Goal: Transaction & Acquisition: Subscribe to service/newsletter

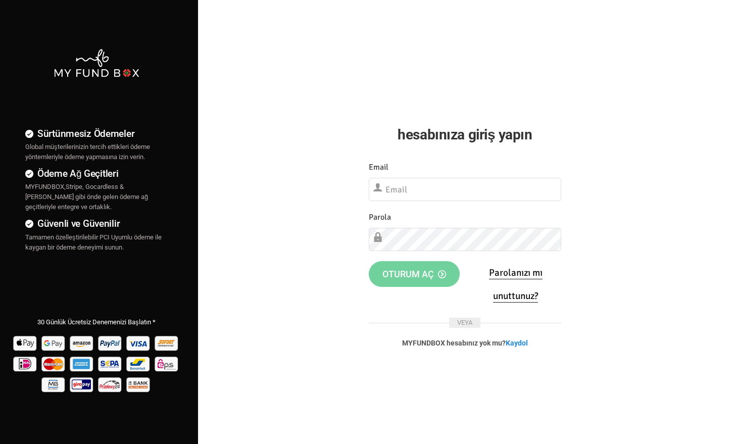
click at [405, 184] on input "text" at bounding box center [465, 189] width 192 height 23
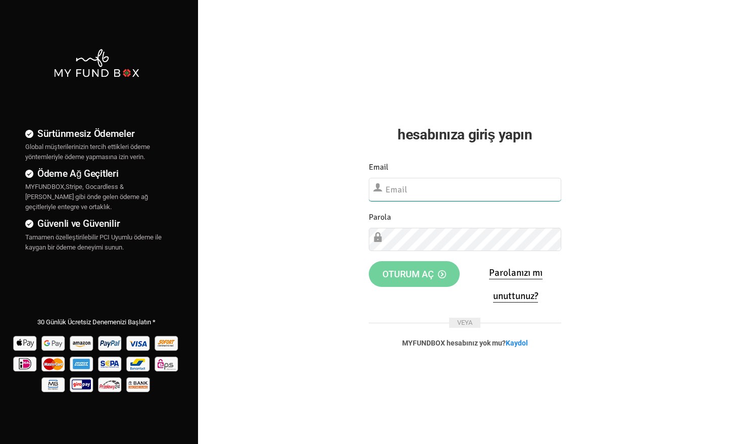
click at [397, 184] on input "text" at bounding box center [465, 189] width 192 height 23
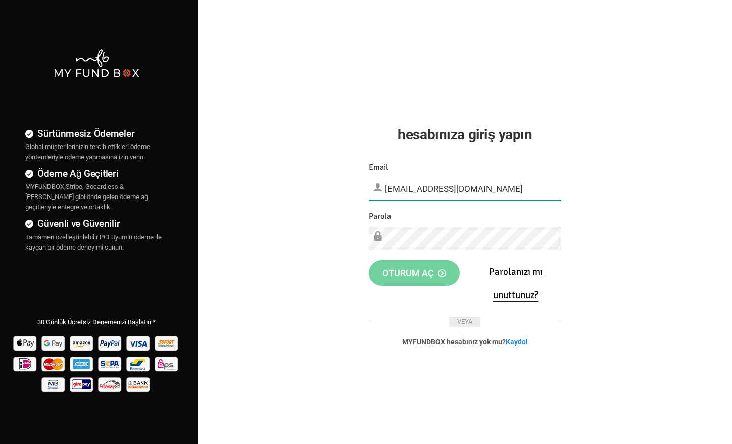
type input "[EMAIL_ADDRESS][DOMAIN_NAME]"
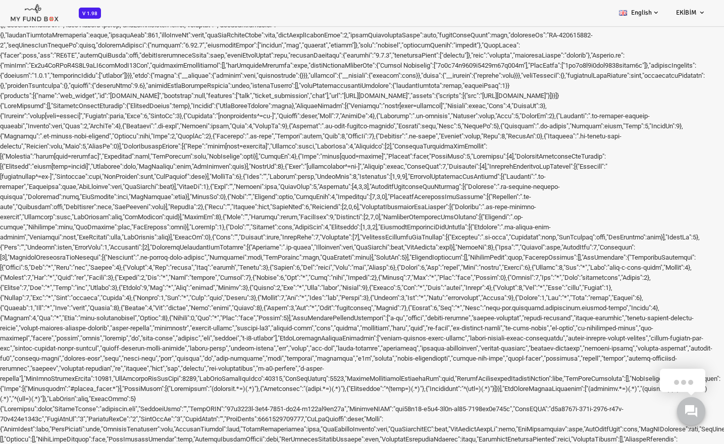
drag, startPoint x: 216, startPoint y: 571, endPoint x: 221, endPoint y: 571, distance: 5.6
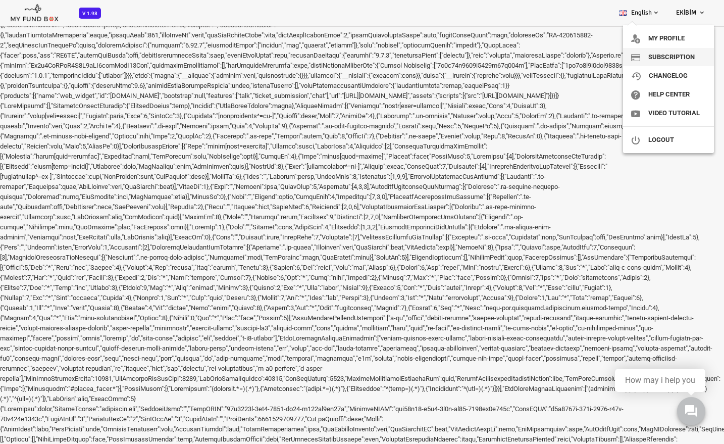
click at [670, 58] on link "Subscription" at bounding box center [668, 57] width 91 height 18
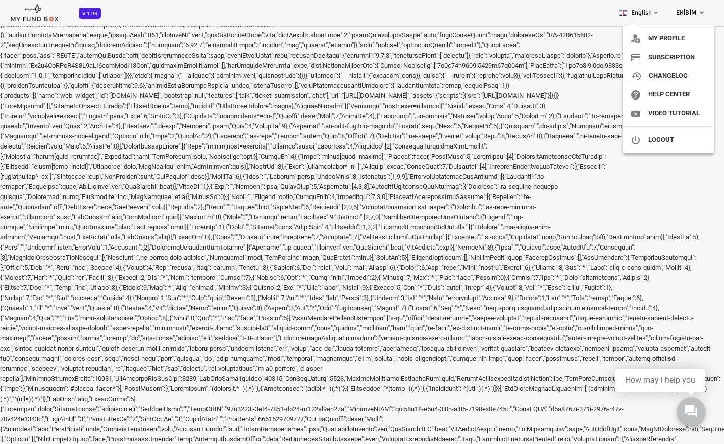
click at [680, 12] on span "EKİBİM" at bounding box center [686, 13] width 20 height 8
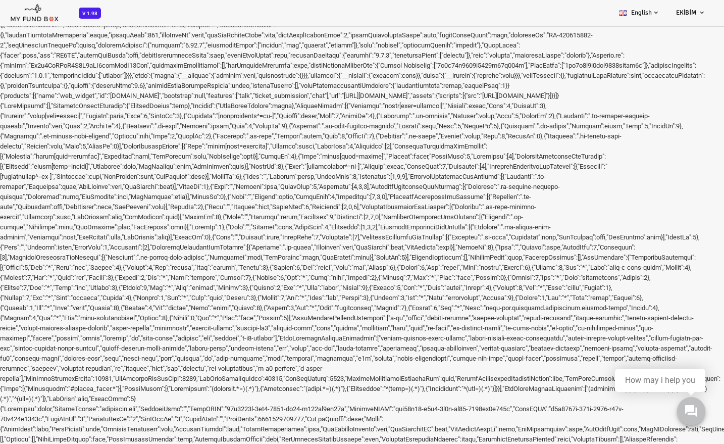
click at [680, 12] on span "EKİBİM" at bounding box center [686, 13] width 20 height 8
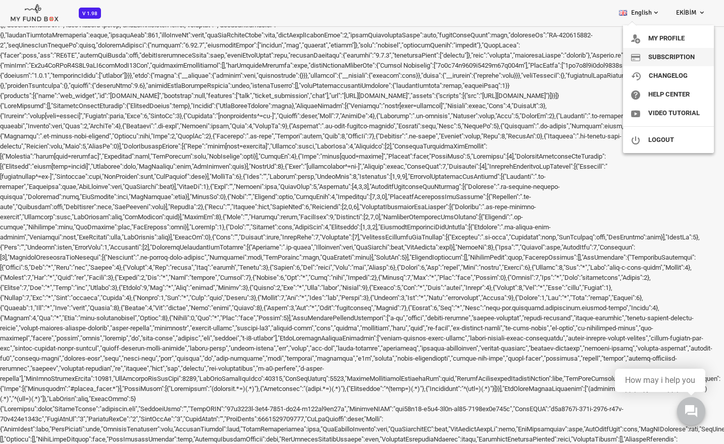
click at [665, 61] on link "Subscription" at bounding box center [668, 57] width 91 height 18
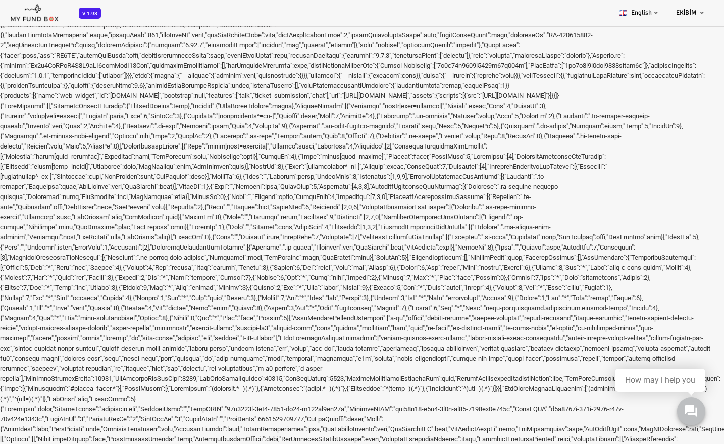
drag, startPoint x: 159, startPoint y: 23115, endPoint x: 197, endPoint y: 23117, distance: 38.5
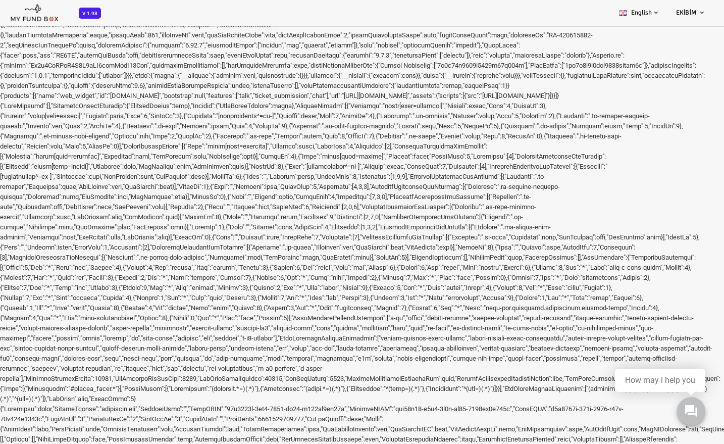
drag, startPoint x: 221, startPoint y: 23114, endPoint x: 149, endPoint y: 23109, distance: 71.9
drag, startPoint x: 167, startPoint y: 23138, endPoint x: 243, endPoint y: 23136, distance: 75.8
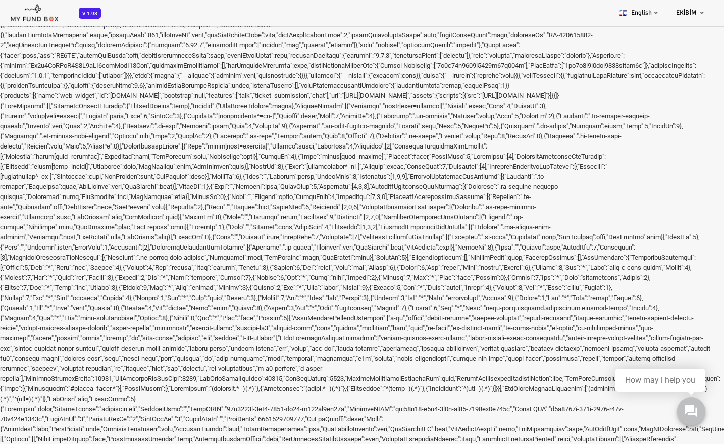
drag, startPoint x: 249, startPoint y: 23147, endPoint x: 137, endPoint y: 23120, distance: 115.4
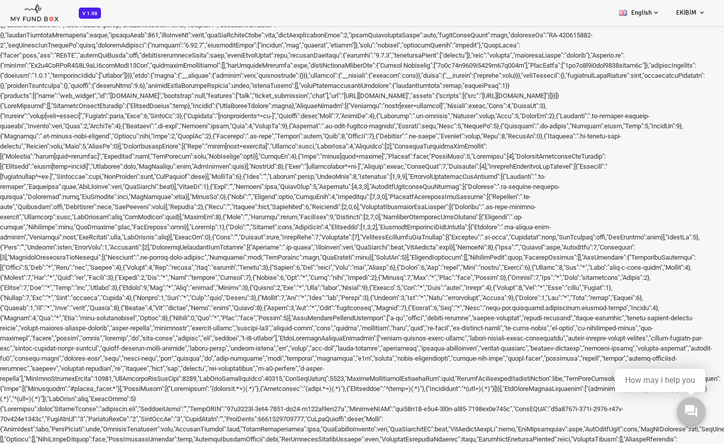
click at [0, 0] on span "Payments" at bounding box center [0, 0] width 0 height 0
select select "100"
click at [0, 0] on link "Payment Gateway" at bounding box center [0, 0] width 0 height 0
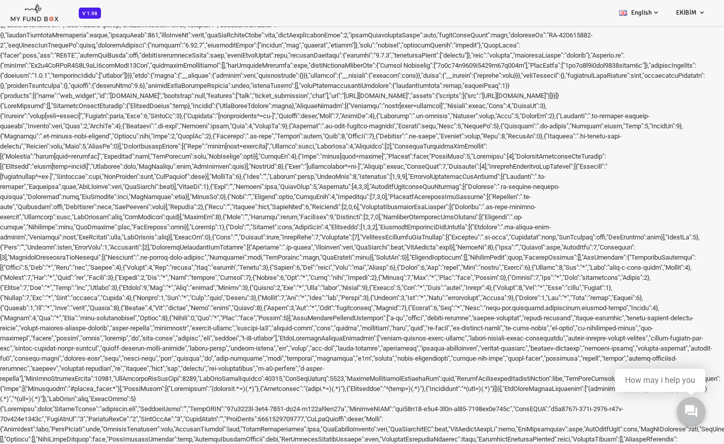
select select "swift"
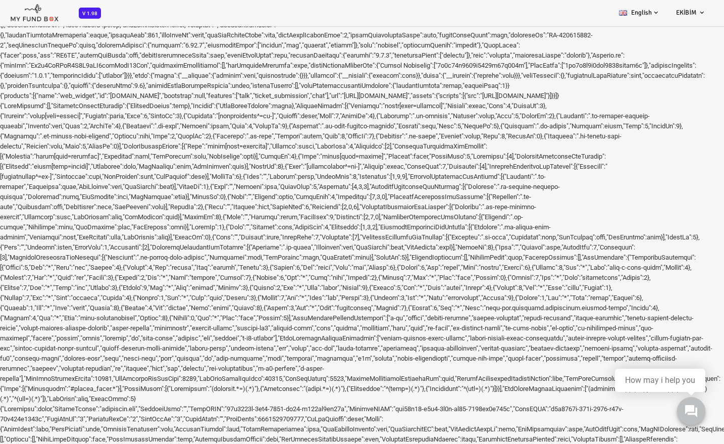
select select "100"
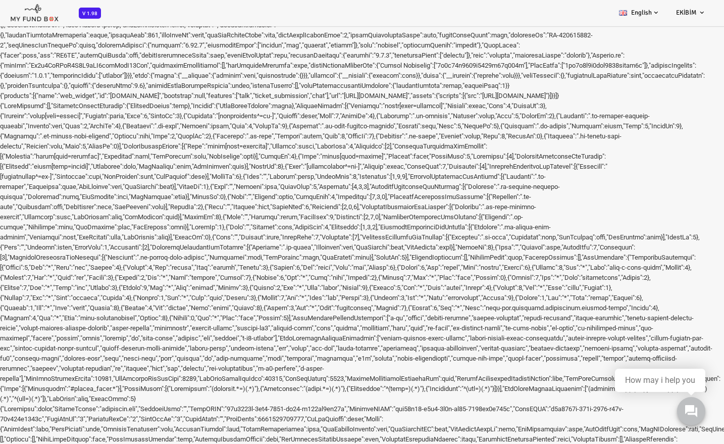
select select "100"
click at [0, 0] on span "Dashboard" at bounding box center [0, 0] width 0 height 0
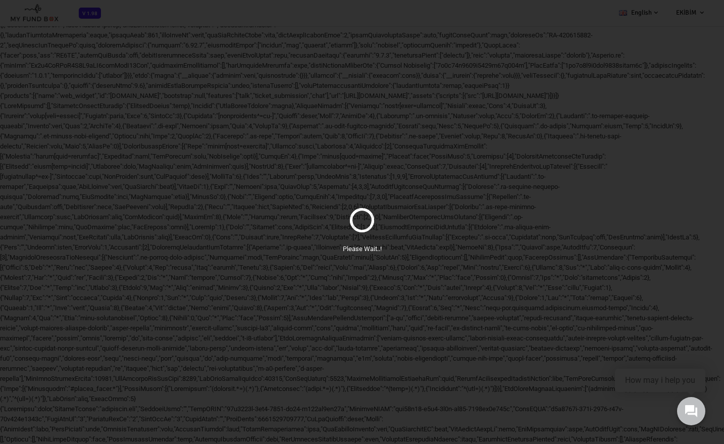
select select "100"
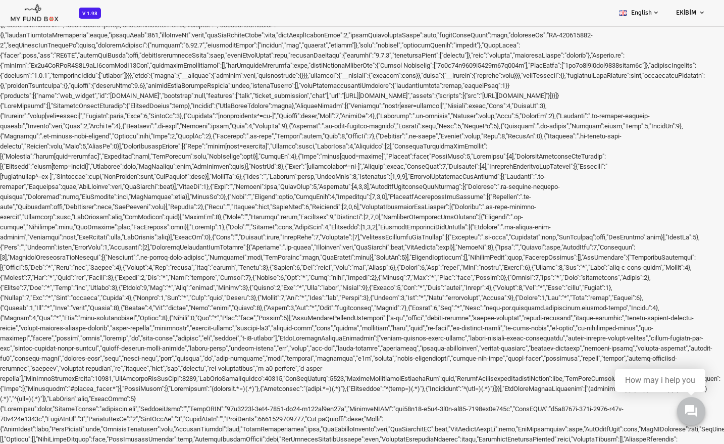
click at [0, 0] on link "Payment Gateway" at bounding box center [0, 0] width 0 height 0
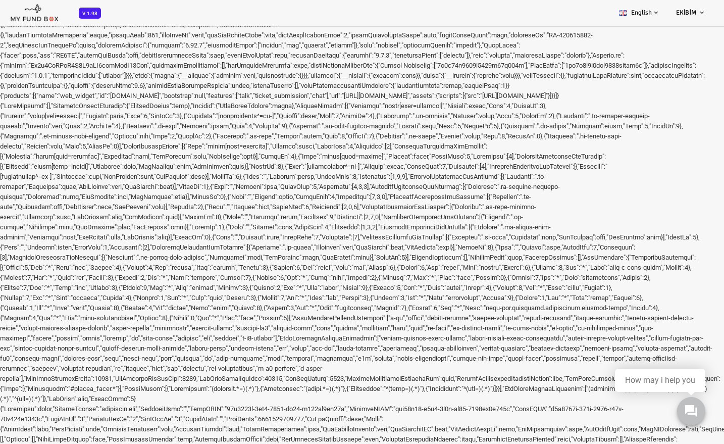
type input "WIO"
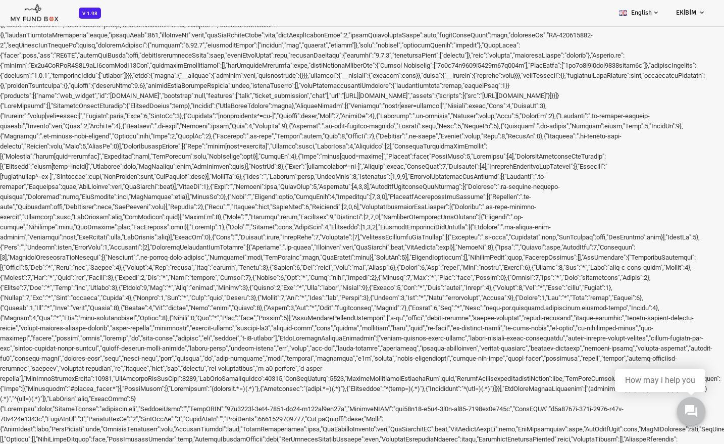
select select "false"
paste input "[FINANCIAL_ID]"
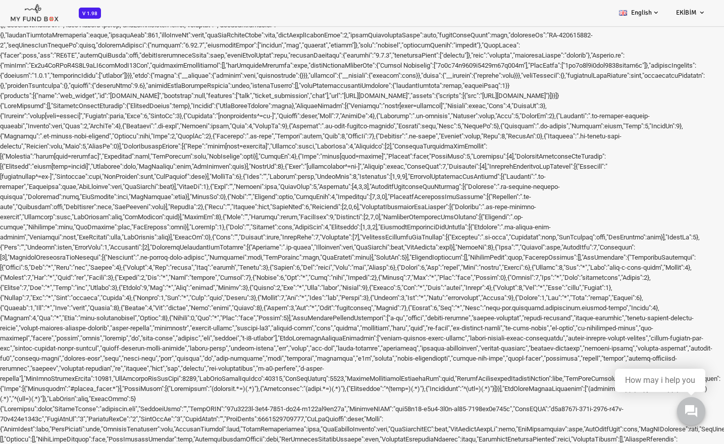
type input "[FINANCIAL_ID]"
select select "bic"
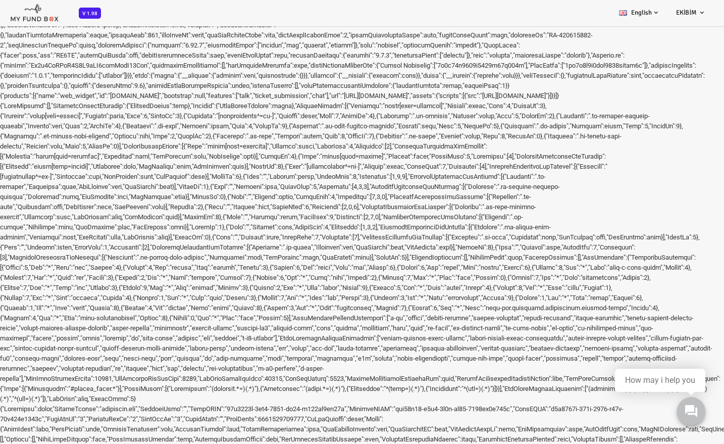
paste input "WIOBAEADXXX"
type input "WIOBAEADXXX"
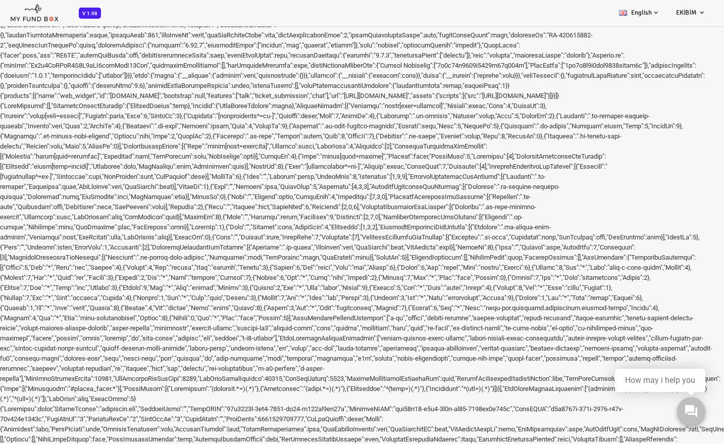
paste input "CWIND DIGITAL COMMERCE PARTNER L.L.C-FZ"
type input "CWIND DIGITAL COMMERCE PARTNER L.L.C-FZ"
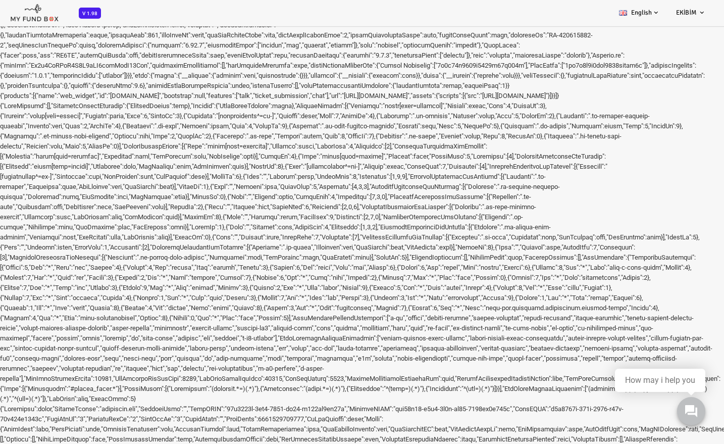
type input "WIO"
select select "100"
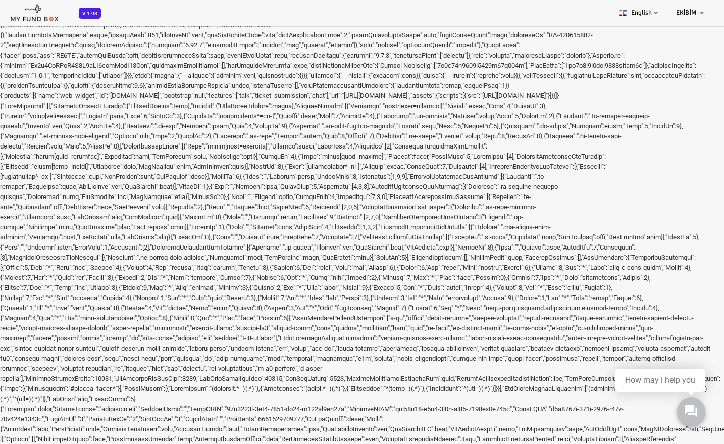
select select "BASIC"
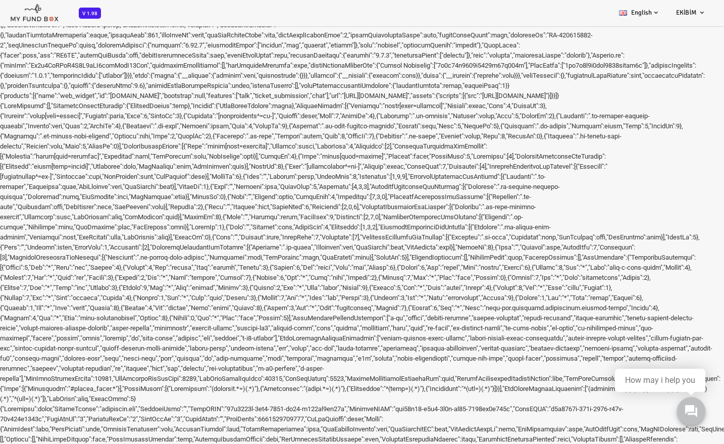
type input "1"
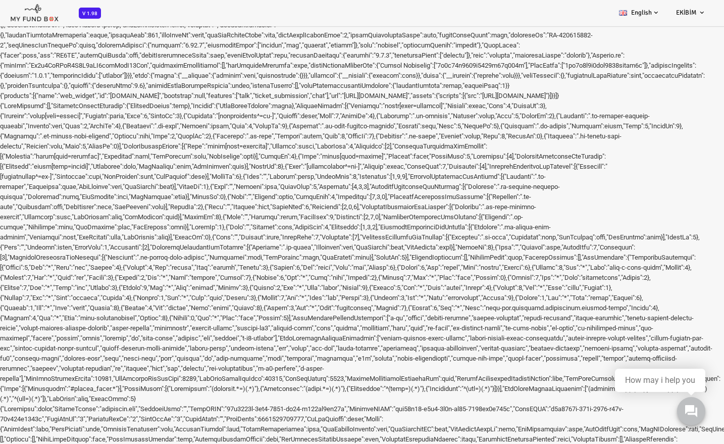
select select
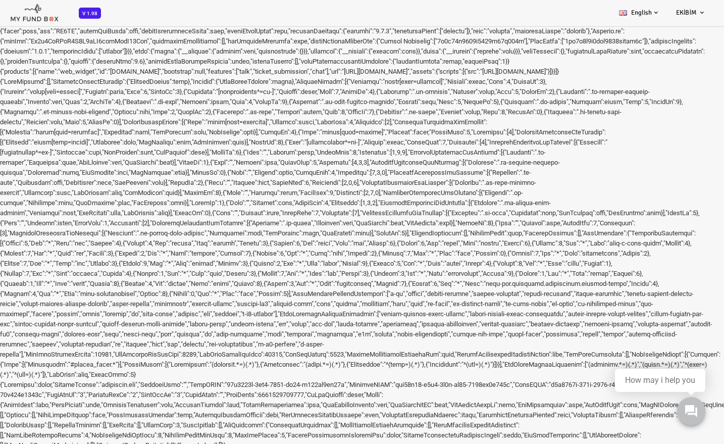
scroll to position [44, 0]
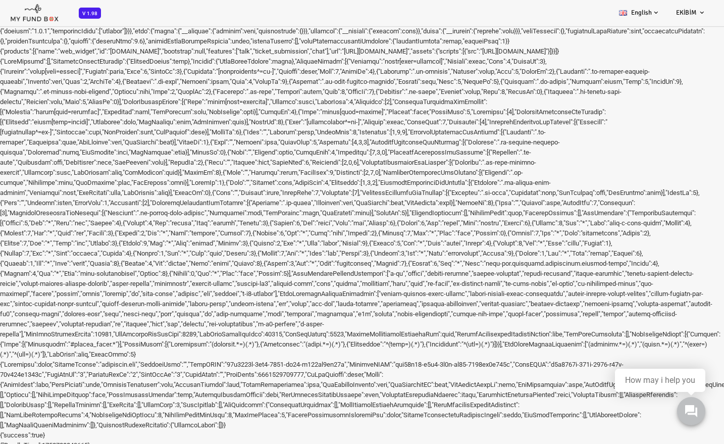
select select
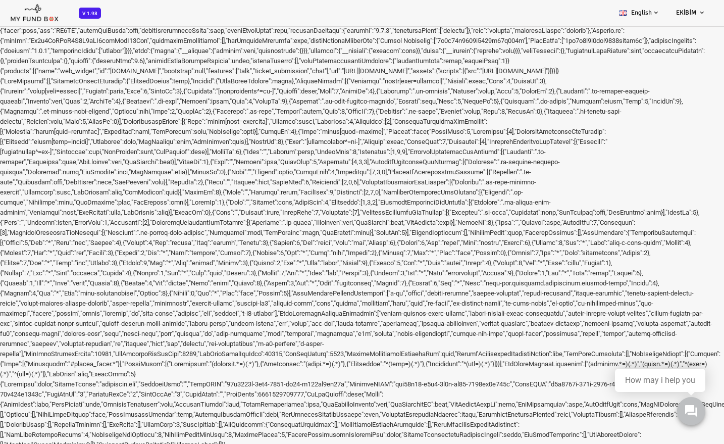
scroll to position [0, 0]
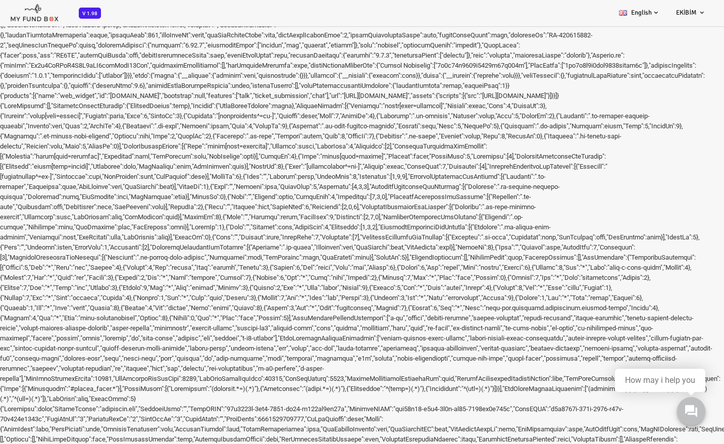
type input "ekibim"
type input "e"
type input "info@ekibim.com"
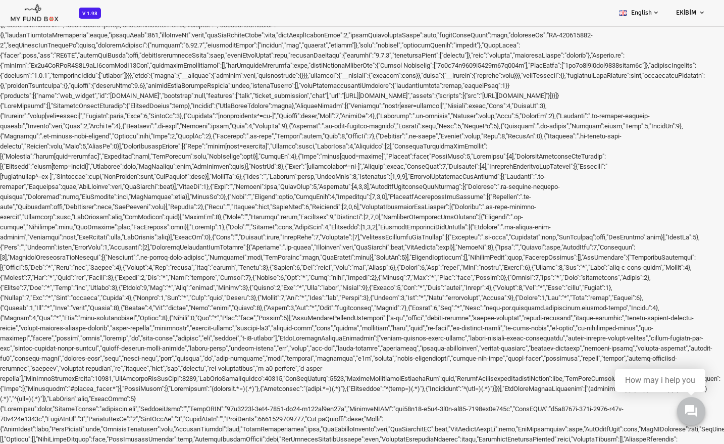
paste input "info@ekibim.com"
type input "info@ekibim.com"
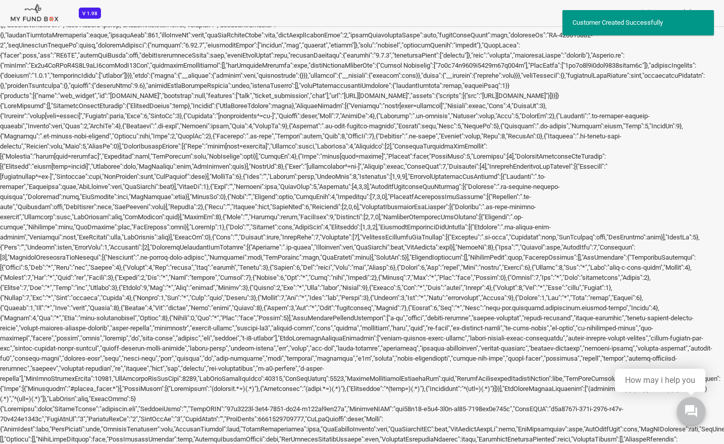
select select "info@ekibim.com"
select select "100"
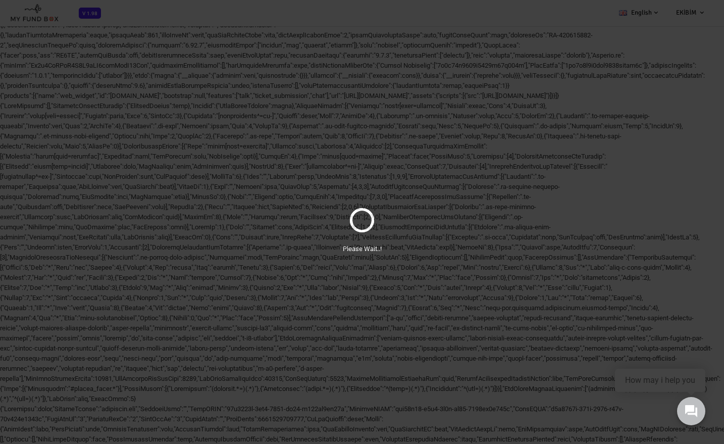
select select "100"
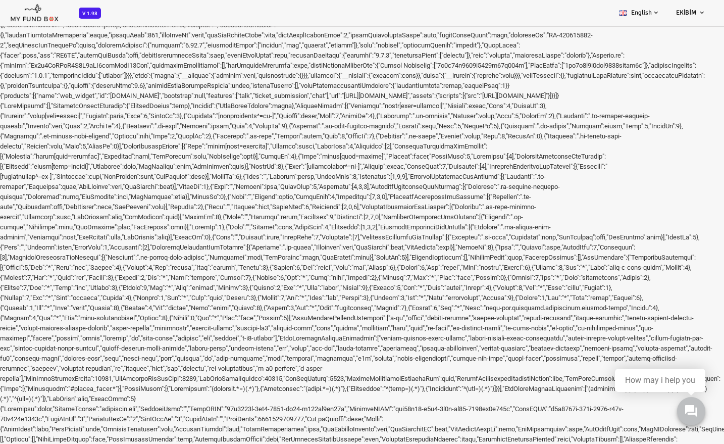
drag, startPoint x: 181, startPoint y: 147217, endPoint x: 125, endPoint y: 147203, distance: 57.2
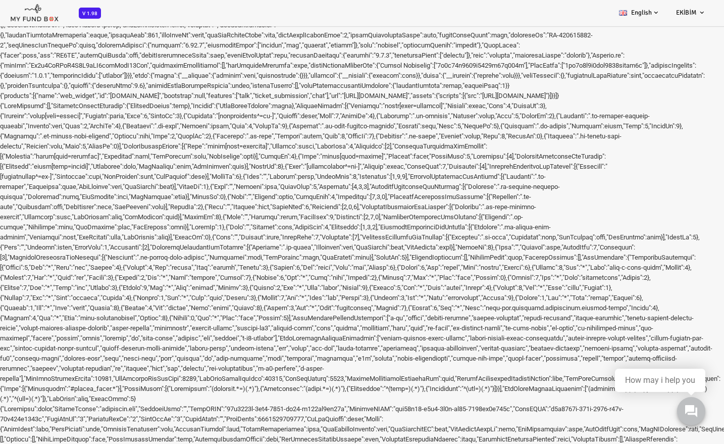
drag, startPoint x: 125, startPoint y: 147203, endPoint x: 161, endPoint y: 147216, distance: 38.5
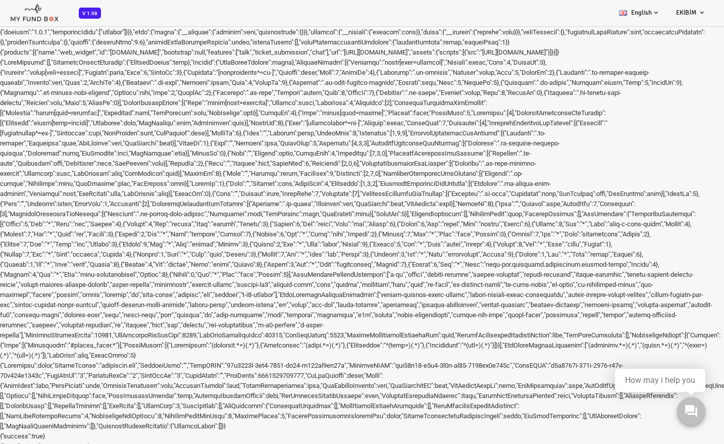
scroll to position [85, 0]
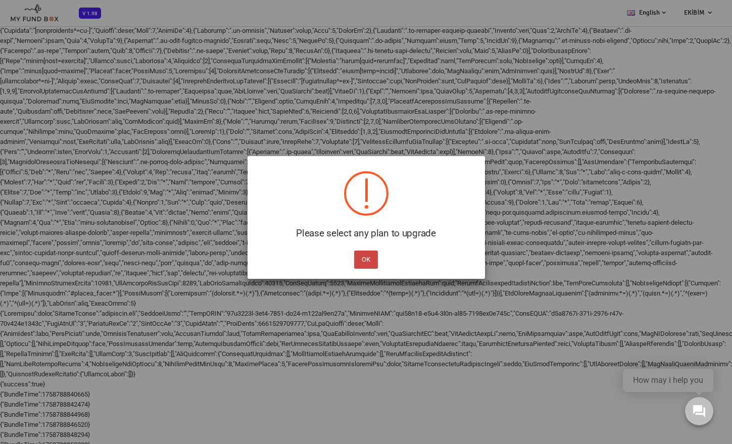
click at [370, 263] on button "OK" at bounding box center [366, 259] width 24 height 18
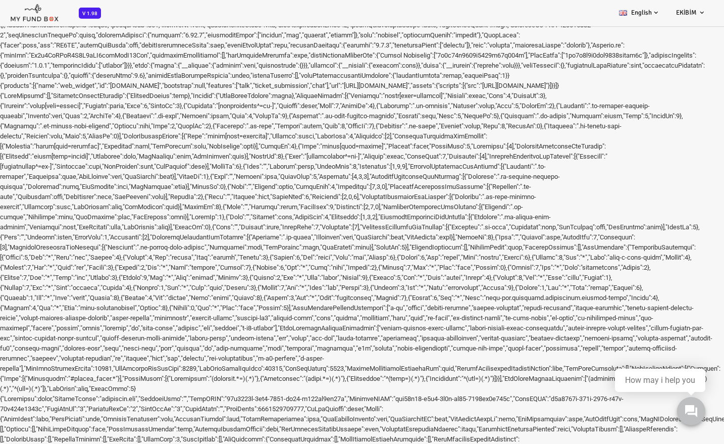
scroll to position [0, 0]
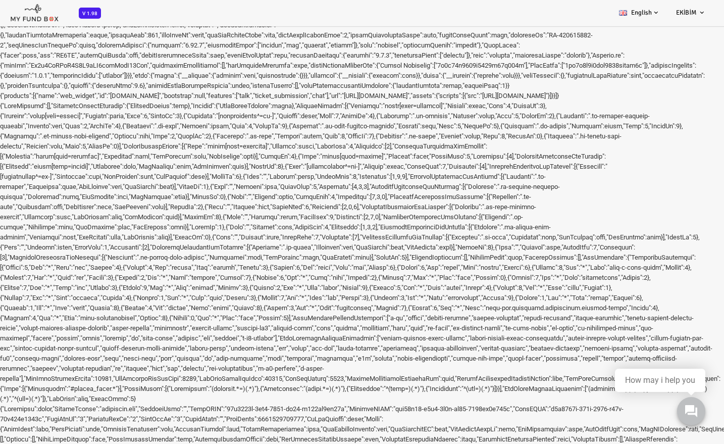
select select "100"
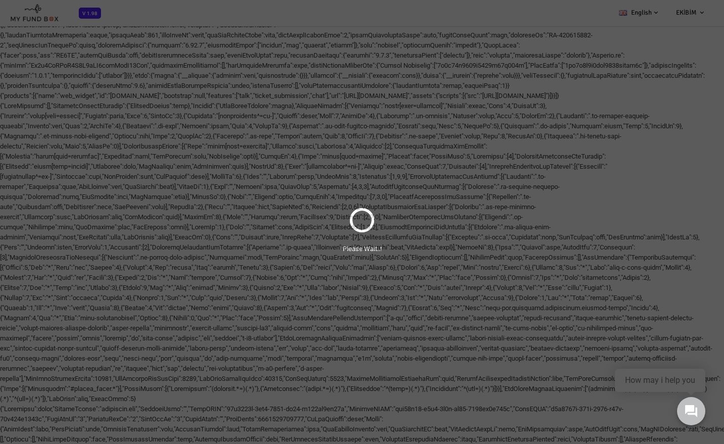
select select "100"
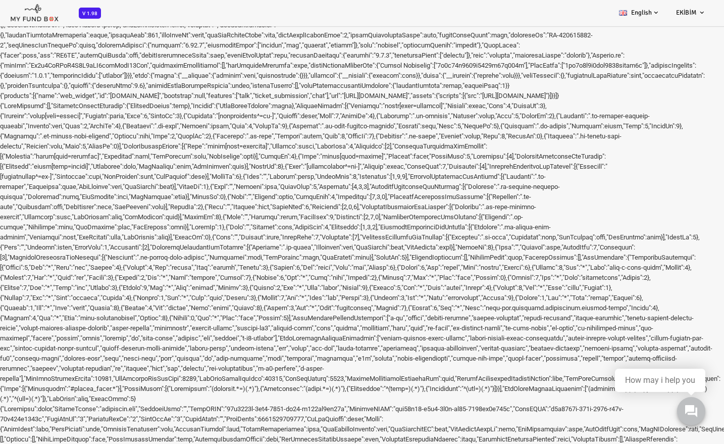
click at [0, 0] on span "Pay Link" at bounding box center [0, 0] width 0 height 0
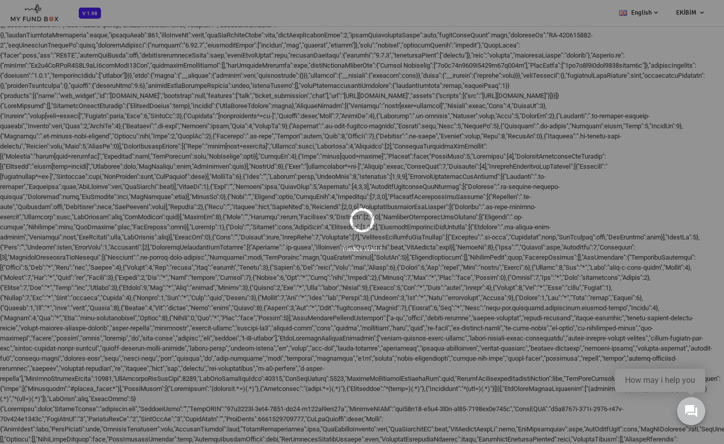
select select "100"
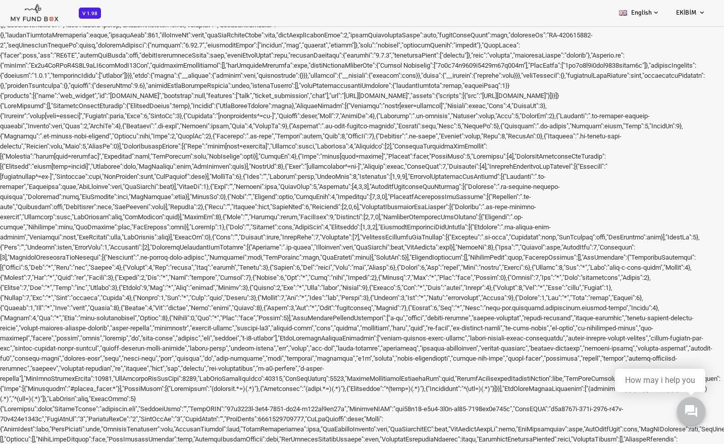
click at [0, 0] on span "Payments" at bounding box center [0, 0] width 0 height 0
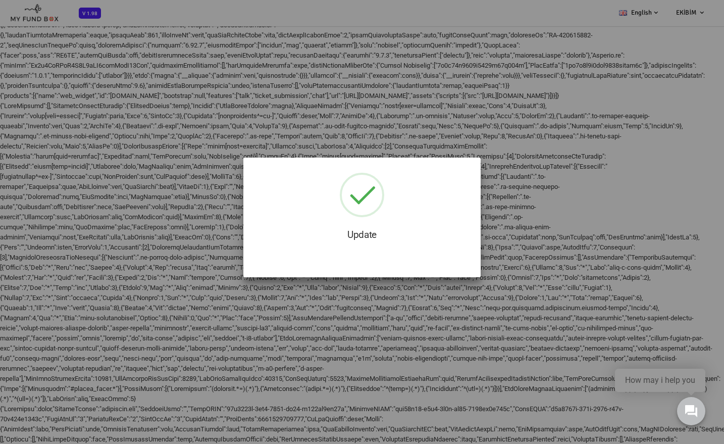
select select "100"
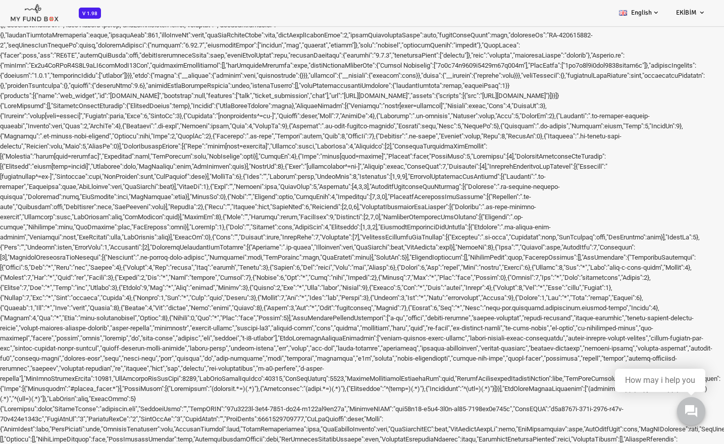
select select "100"
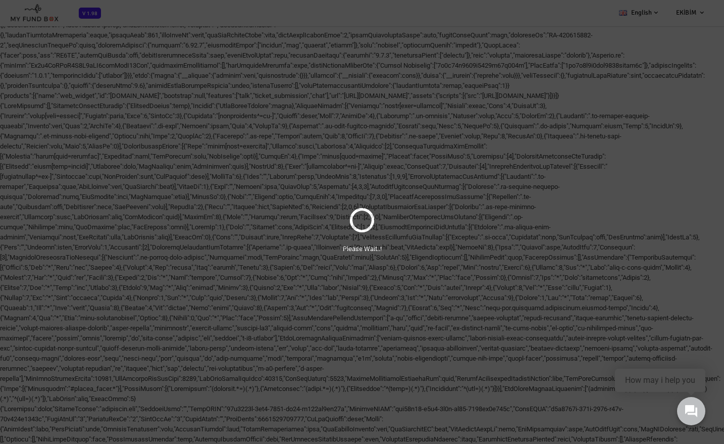
select select "100"
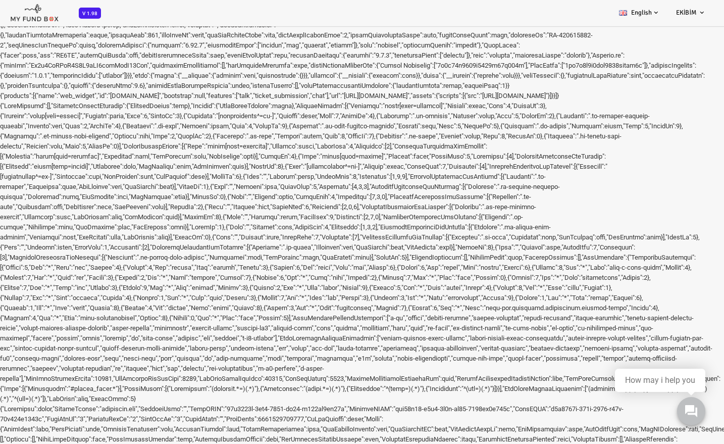
select select "100"
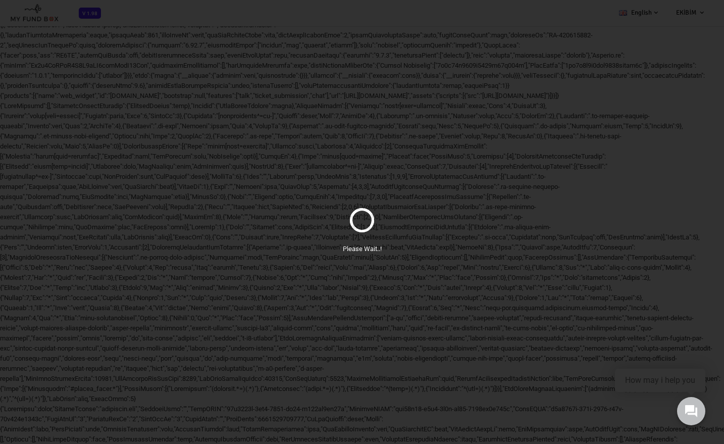
select select "100"
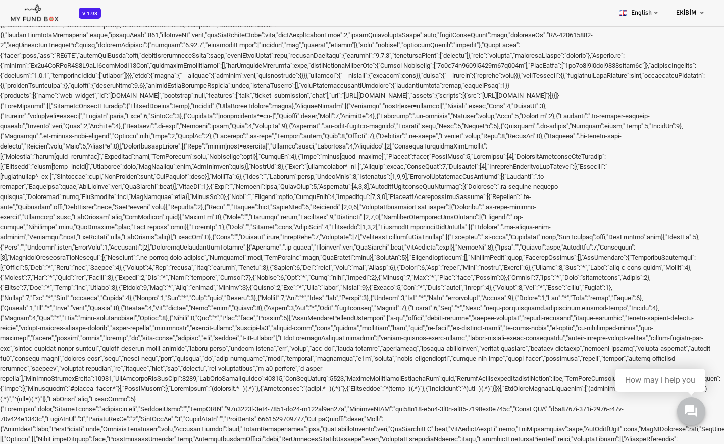
drag, startPoint x: 489, startPoint y: 248319, endPoint x: 415, endPoint y: 248261, distance: 93.9
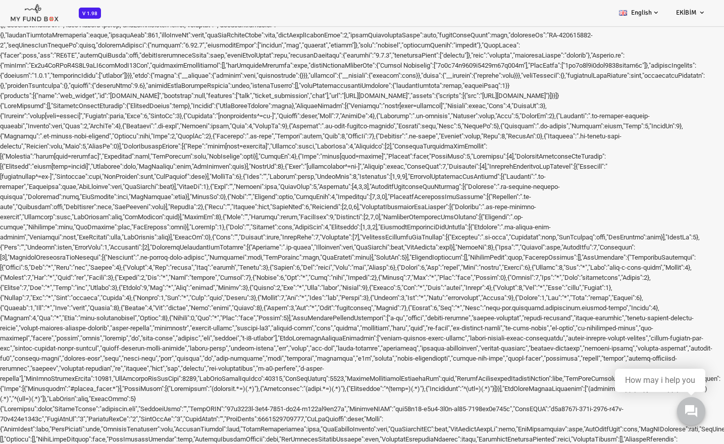
select select "100"
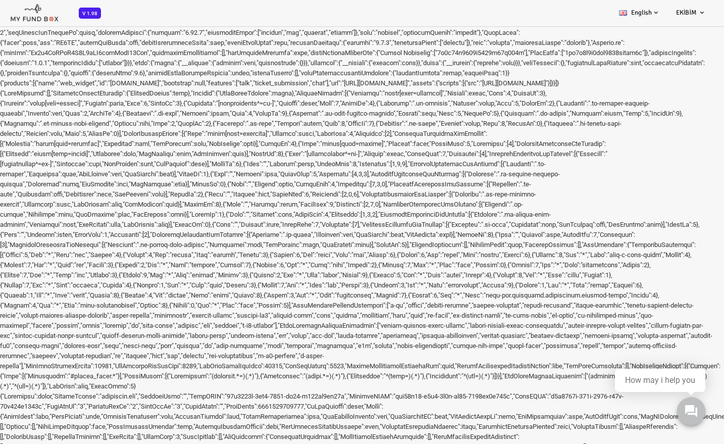
scroll to position [19, 0]
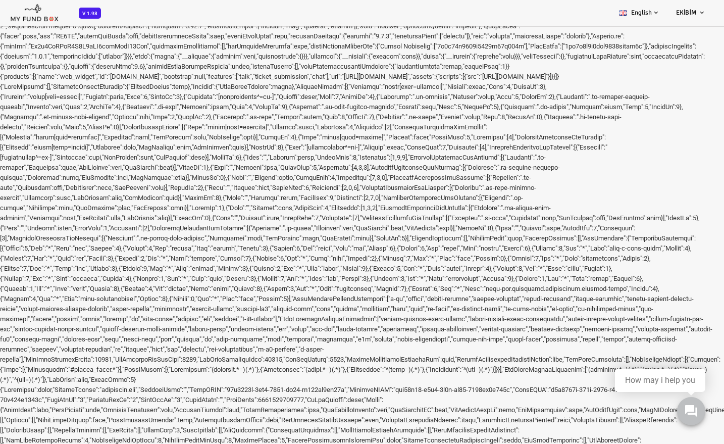
select select
type input "r"
type input "pricexper"
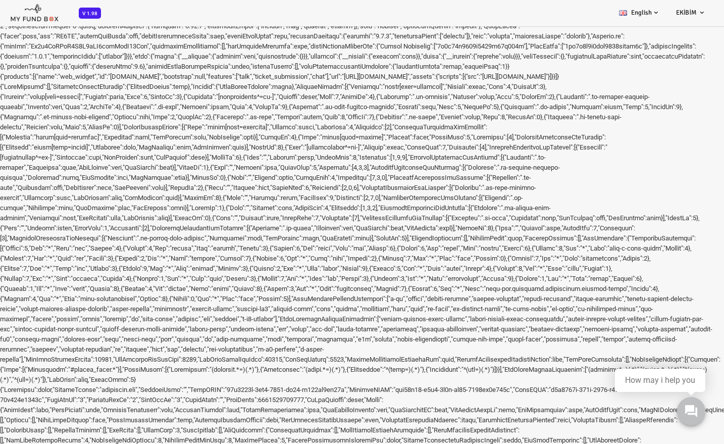
scroll to position [0, 4]
type input "pricexper@pricexper.com"
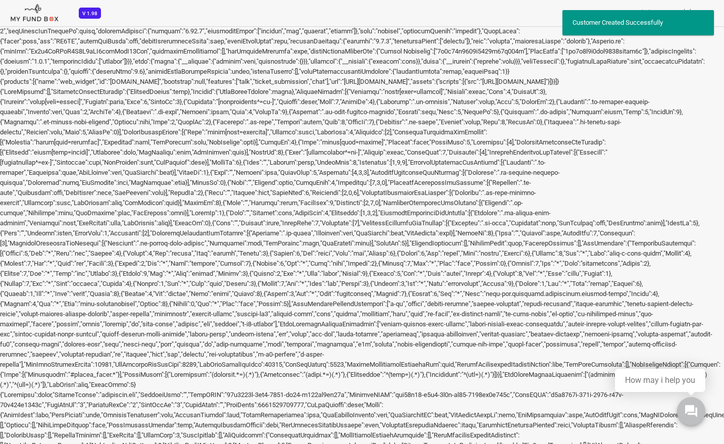
select select "pricexper@pricexper.com"
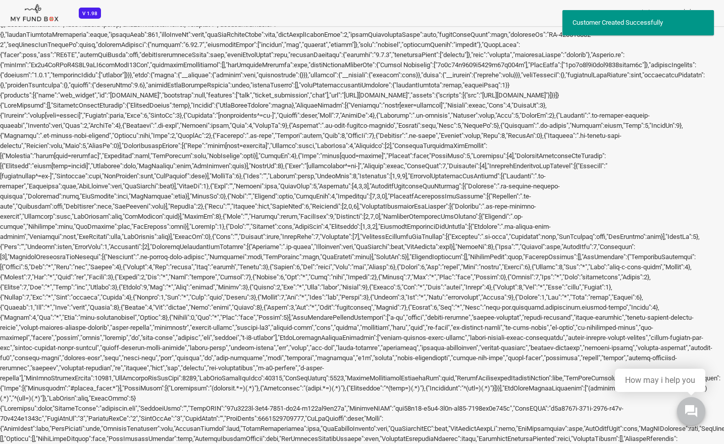
scroll to position [0, 0]
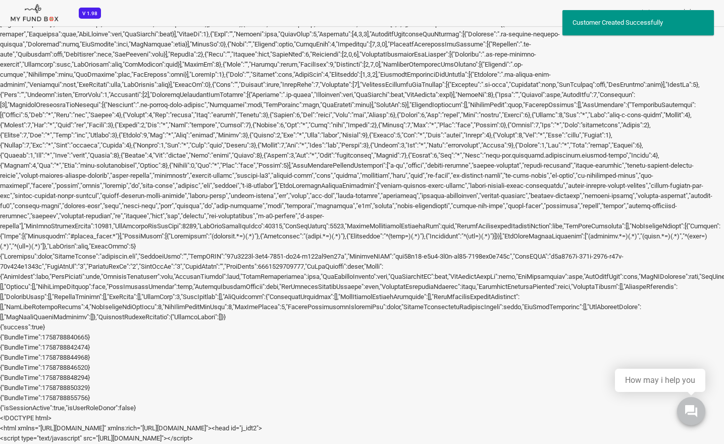
scroll to position [140, 0]
select select "PHOTOGRAPHY-BASIC"
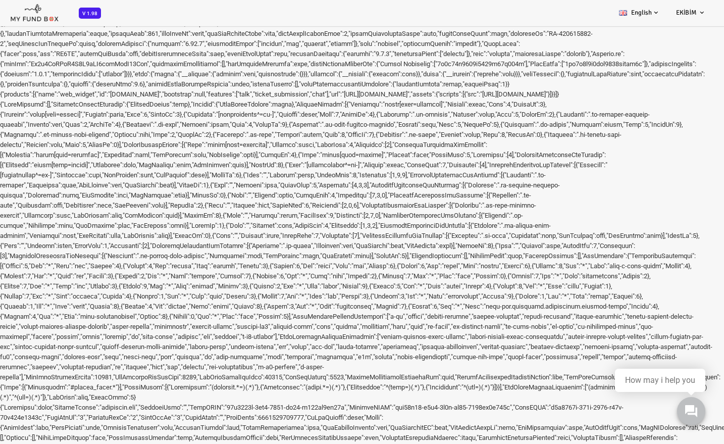
scroll to position [0, 0]
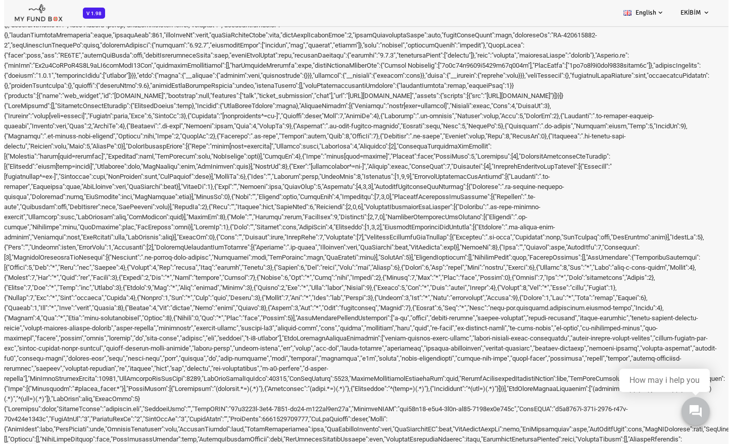
scroll to position [5, 0]
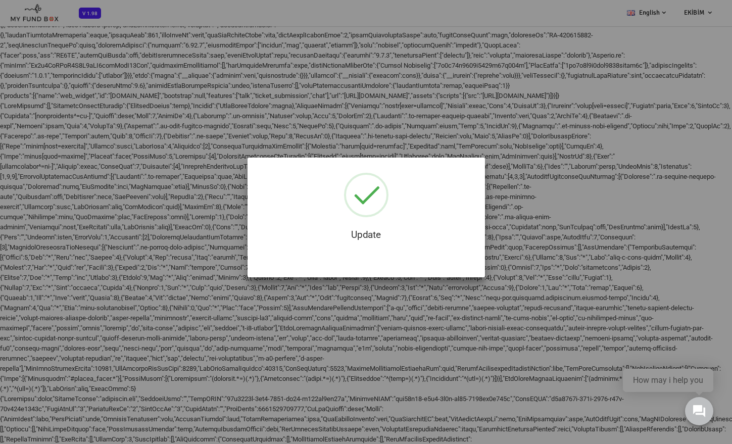
select select "100"
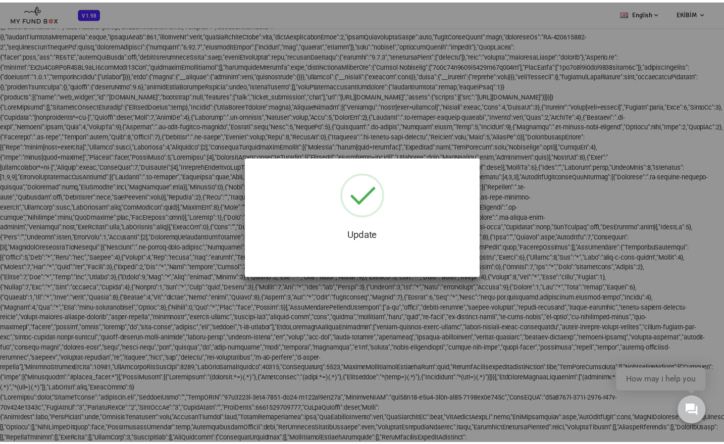
scroll to position [0, 0]
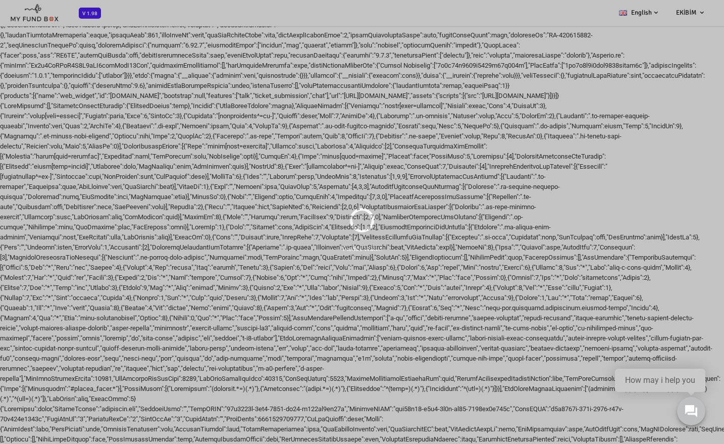
select select "100"
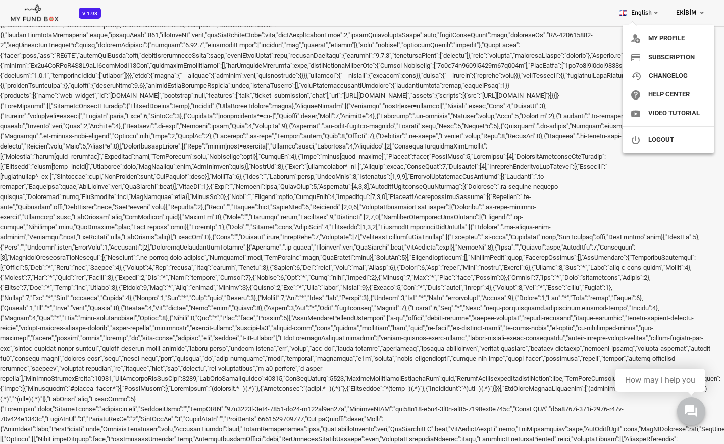
click at [679, 18] on link "EKİBİM" at bounding box center [691, 12] width 46 height 25
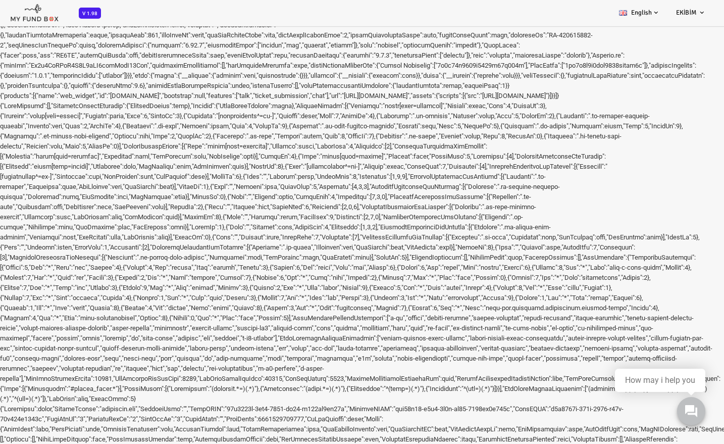
click at [679, 18] on link "EKİBİM" at bounding box center [691, 12] width 46 height 25
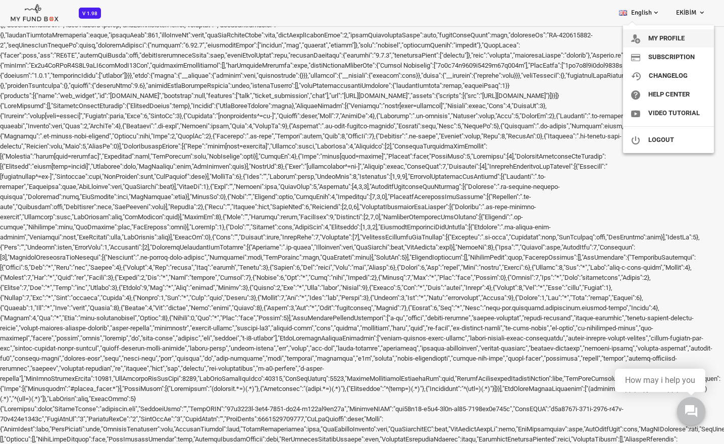
click at [668, 40] on link "My profile" at bounding box center [668, 38] width 91 height 18
click at [671, 57] on link "Subscription" at bounding box center [668, 57] width 91 height 18
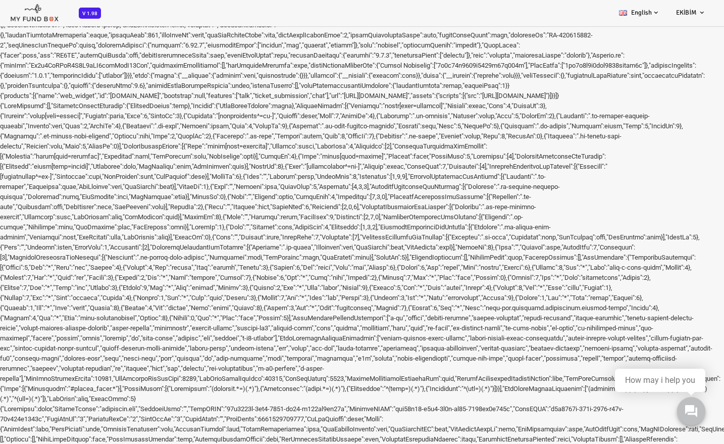
drag, startPoint x: 171, startPoint y: 304512, endPoint x: 194, endPoint y: 304511, distance: 22.7
drag, startPoint x: 194, startPoint y: 304511, endPoint x: 170, endPoint y: 304511, distance: 24.7
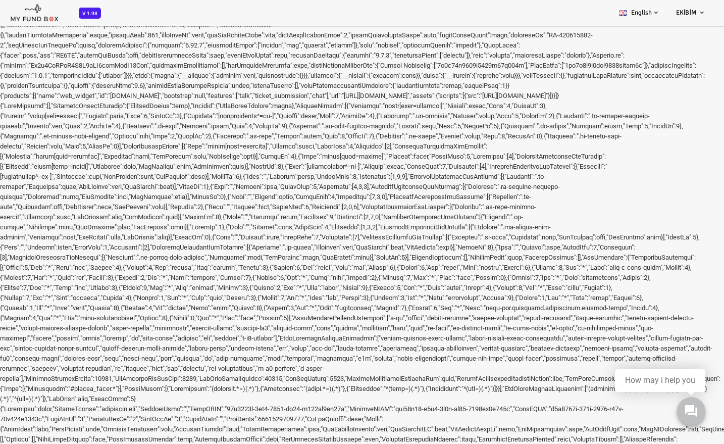
drag, startPoint x: 170, startPoint y: 304521, endPoint x: 185, endPoint y: 304521, distance: 15.1
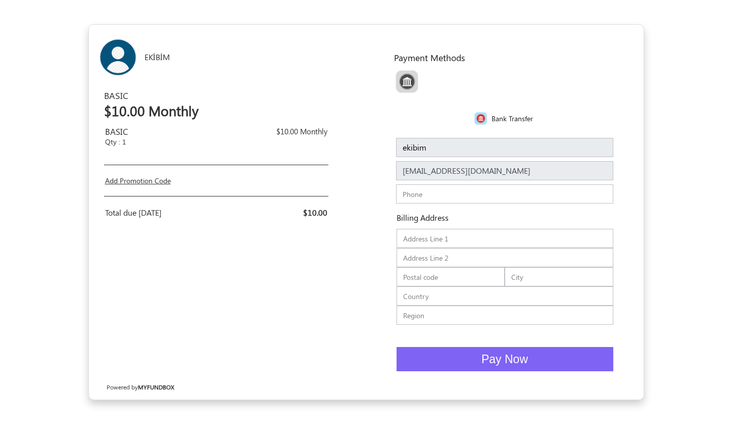
click at [161, 60] on h6 "EKİBİM" at bounding box center [209, 57] width 130 height 10
drag, startPoint x: 103, startPoint y: 98, endPoint x: 124, endPoint y: 146, distance: 52.9
click at [124, 146] on div "BASIC $10.00 Monthly BASIC Qty : 1 $10.00 Monthly Add Promotion Code Apply Plea…" at bounding box center [227, 155] width 262 height 132
click at [124, 146] on h2 "Qty : 1" at bounding box center [168, 142] width 126 height 9
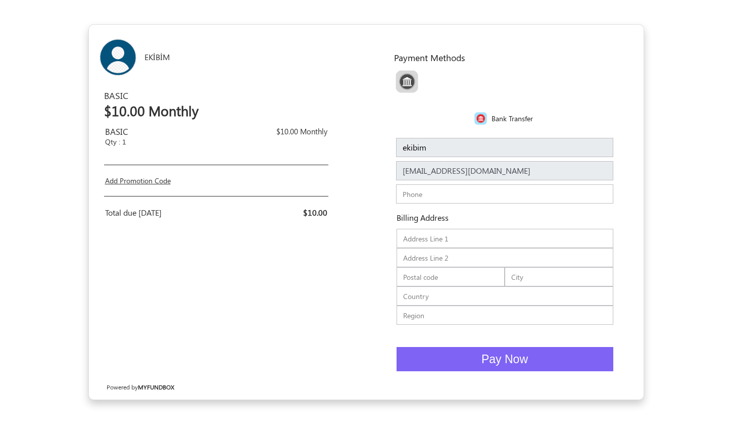
click at [425, 203] on input "text" at bounding box center [504, 193] width 217 height 19
click at [514, 363] on span "Pay Now" at bounding box center [504, 358] width 46 height 13
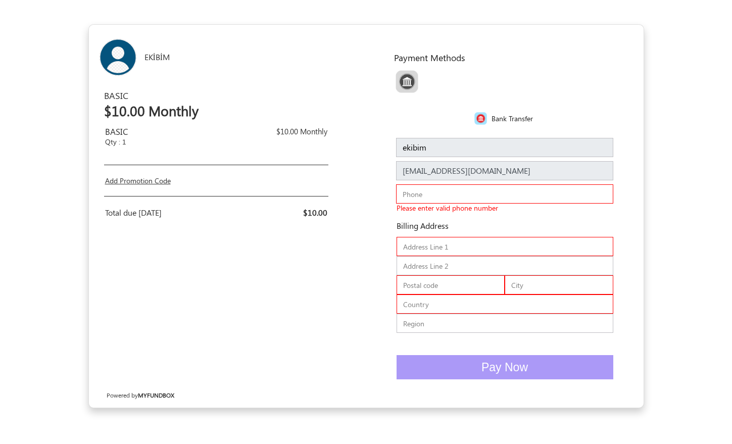
click at [413, 199] on input "text" at bounding box center [504, 193] width 217 height 19
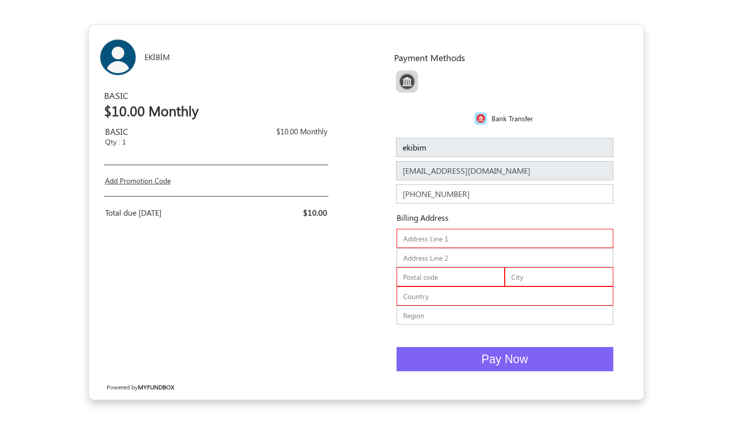
type input "+00923332123"
click at [439, 245] on input "text" at bounding box center [504, 238] width 217 height 19
type input "dnengj nkfvefb vev"
click at [437, 277] on input "text" at bounding box center [450, 276] width 109 height 19
type input "2344423"
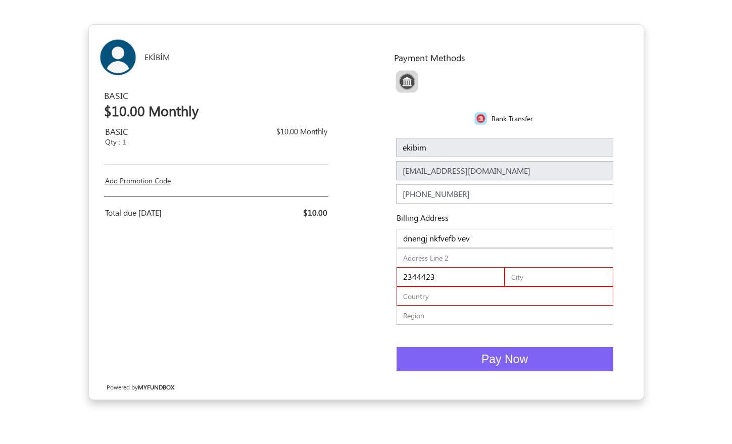
click at [448, 293] on input "text" at bounding box center [504, 295] width 217 height 19
click at [551, 274] on input "text" at bounding box center [558, 276] width 109 height 19
type input "istanbul"
type input "turkey"
click at [349, 330] on div "EKİBİM USD USD GBP EUR EN ES NL BASIC $10.00 Monthly BASIC Qty : 1 $10.00 Month…" at bounding box center [227, 212] width 277 height 375
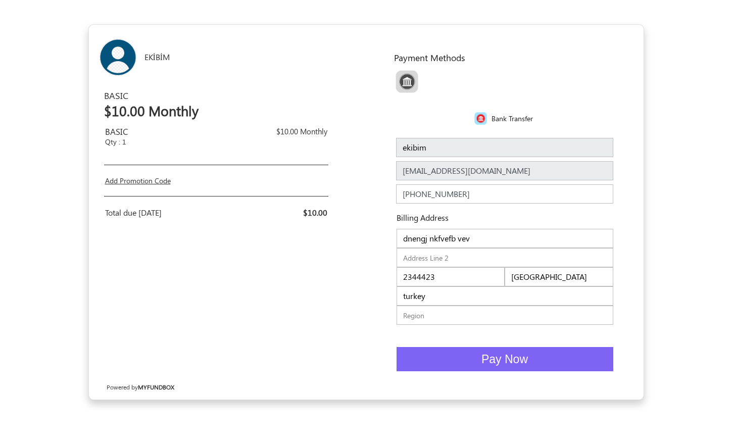
click at [461, 364] on button "Pay Now" at bounding box center [504, 359] width 217 height 25
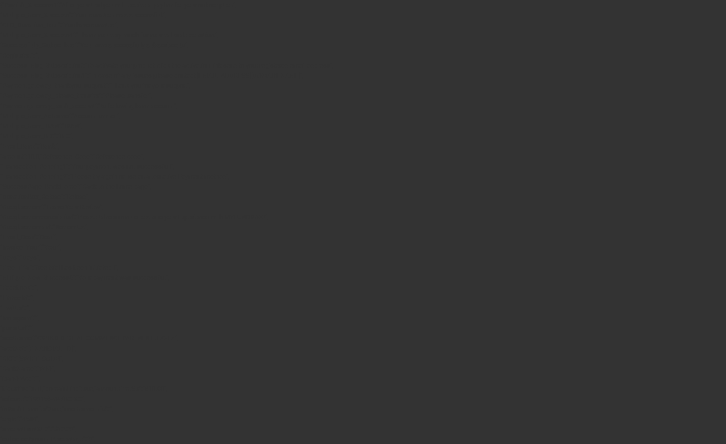
drag, startPoint x: 310, startPoint y: 143, endPoint x: 430, endPoint y: 157, distance: 121.0
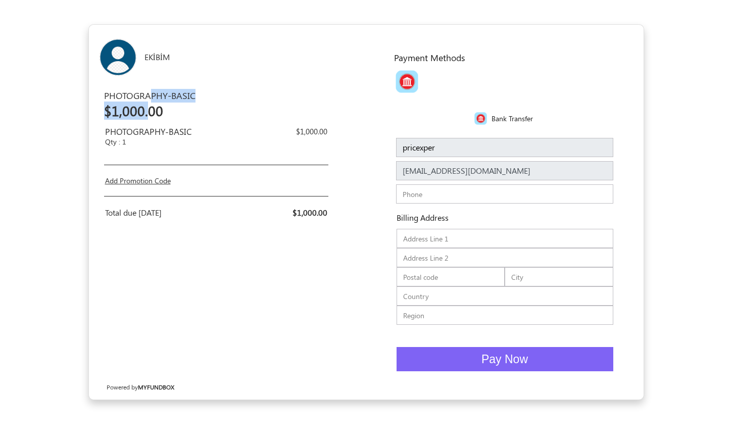
drag, startPoint x: 144, startPoint y: 100, endPoint x: 145, endPoint y: 121, distance: 20.7
click at [146, 120] on div "PHOTOGRAPHY-BASIC $1,000.00" at bounding box center [167, 106] width 126 height 34
click at [145, 121] on div "PHOTOGRAPHY-BASIC $1,000.00" at bounding box center [167, 106] width 126 height 34
click at [429, 204] on div "Phone Please enter valid phone number" at bounding box center [505, 195] width 232 height 23
click at [265, 265] on div "EKİBİM USD USD GBP EUR EN ES NL PHOTOGRAPHY-BASIC $1,000.00 PHOTOGRAPHY-BASIC Q…" at bounding box center [227, 212] width 277 height 375
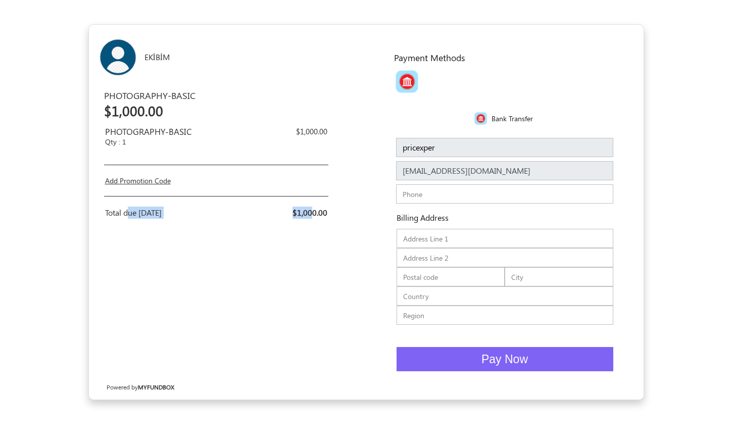
drag, startPoint x: 130, startPoint y: 209, endPoint x: 327, endPoint y: 208, distance: 197.5
click at [316, 208] on tr "Total due today $1,000.00" at bounding box center [214, 213] width 237 height 16
click at [333, 208] on div "PHOTOGRAPHY-BASIC $1,000.00 PHOTOGRAPHY-BASIC Qty : 1 $1,000.00 Add Promotion C…" at bounding box center [227, 155] width 262 height 132
drag, startPoint x: 335, startPoint y: 212, endPoint x: 94, endPoint y: 207, distance: 240.9
click at [91, 206] on div "EKİBİM USD USD GBP EUR EN ES NL PHOTOGRAPHY-BASIC $1,000.00 PHOTOGRAPHY-BASIC Q…" at bounding box center [227, 212] width 277 height 375
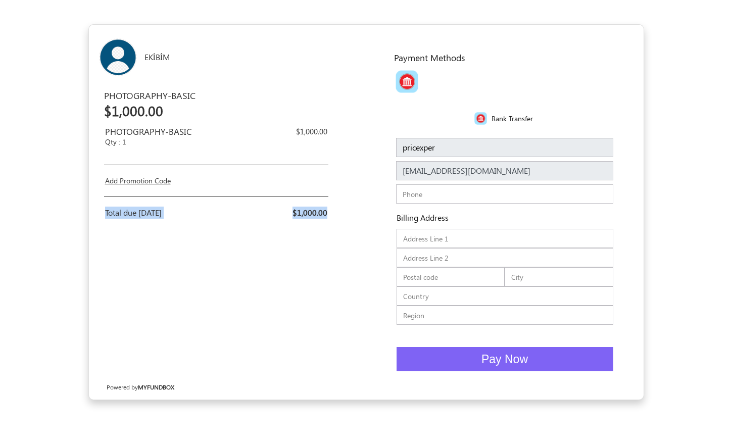
click at [158, 209] on div "Total due today" at bounding box center [157, 213] width 104 height 12
click at [413, 199] on input "text" at bounding box center [504, 193] width 217 height 19
click at [501, 197] on input "+90507564517788" at bounding box center [504, 193] width 217 height 19
type input "+9050756451778"
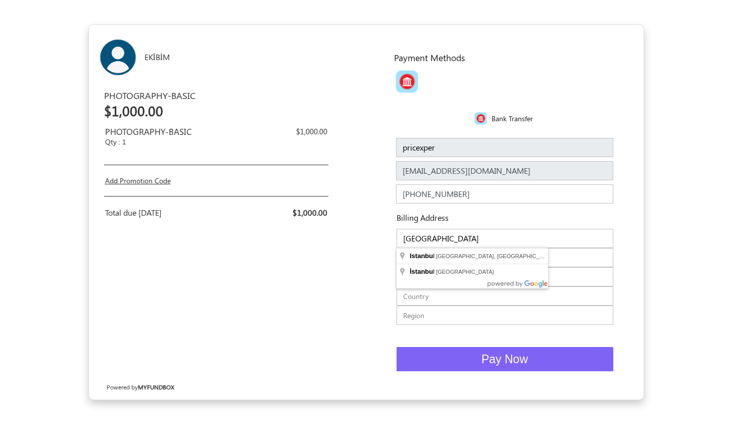
type input "istanbul"
type input "23323"
click at [479, 304] on input "text" at bounding box center [504, 295] width 217 height 19
type input "turkey"
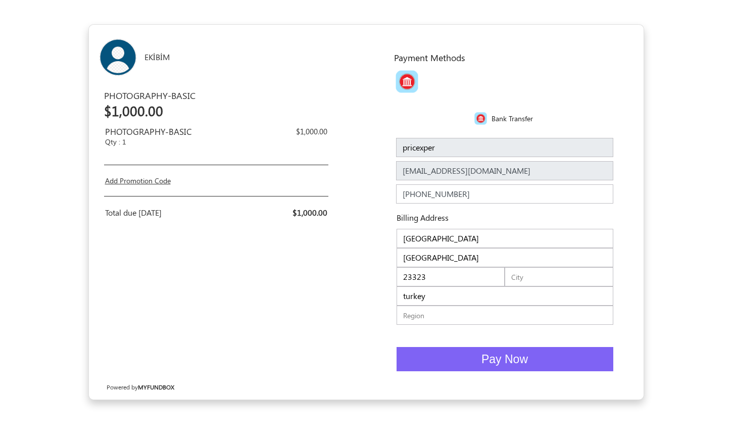
click at [569, 350] on button "Pay Now" at bounding box center [504, 359] width 217 height 25
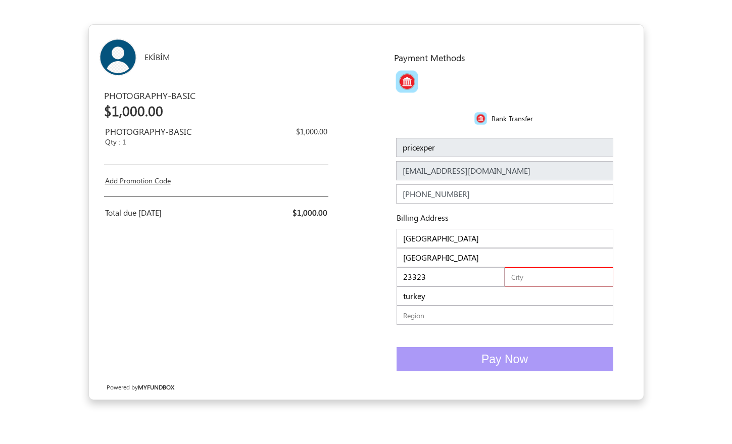
click at [530, 284] on input "text" at bounding box center [558, 276] width 109 height 19
type input "pendik"
click at [517, 364] on span "Pay Now" at bounding box center [504, 358] width 46 height 13
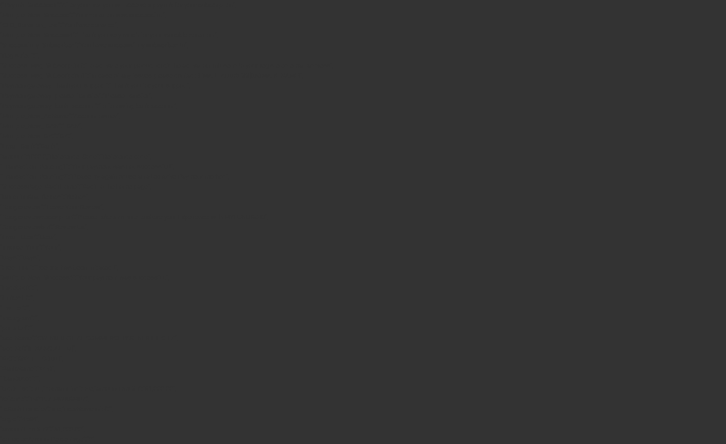
drag, startPoint x: 314, startPoint y: 202, endPoint x: 414, endPoint y: 200, distance: 99.5
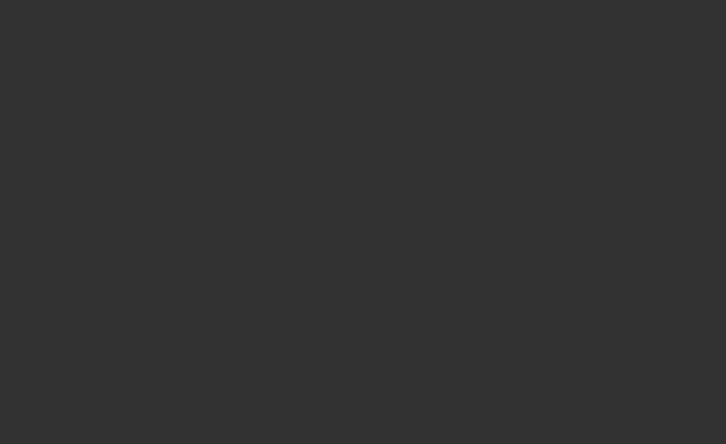
drag, startPoint x: 371, startPoint y: 249, endPoint x: 395, endPoint y: 318, distance: 72.8
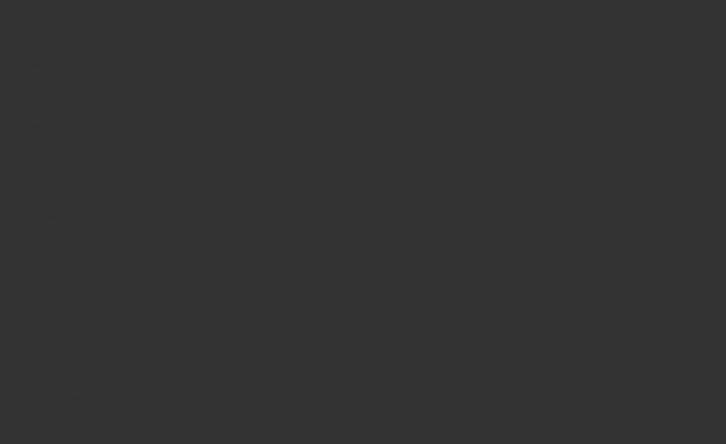
drag, startPoint x: 179, startPoint y: 155, endPoint x: 533, endPoint y: 154, distance: 354.0
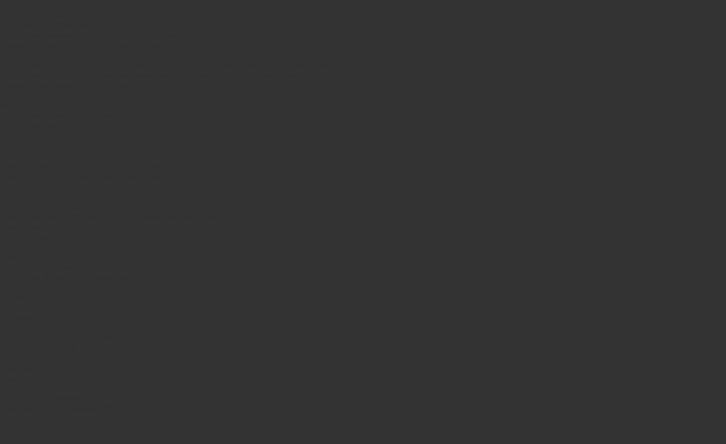
drag, startPoint x: 552, startPoint y: 155, endPoint x: 267, endPoint y: 41, distance: 307.3
drag, startPoint x: 247, startPoint y: 40, endPoint x: 495, endPoint y: 183, distance: 285.8
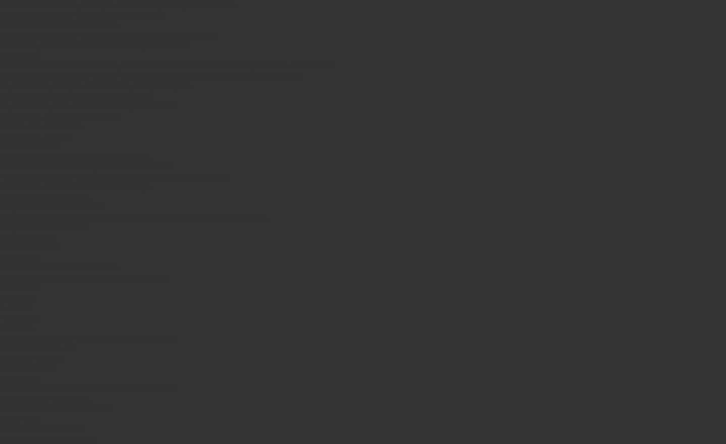
drag, startPoint x: 407, startPoint y: 208, endPoint x: 300, endPoint y: 203, distance: 106.2
drag, startPoint x: 300, startPoint y: 203, endPoint x: 455, endPoint y: 201, distance: 155.0
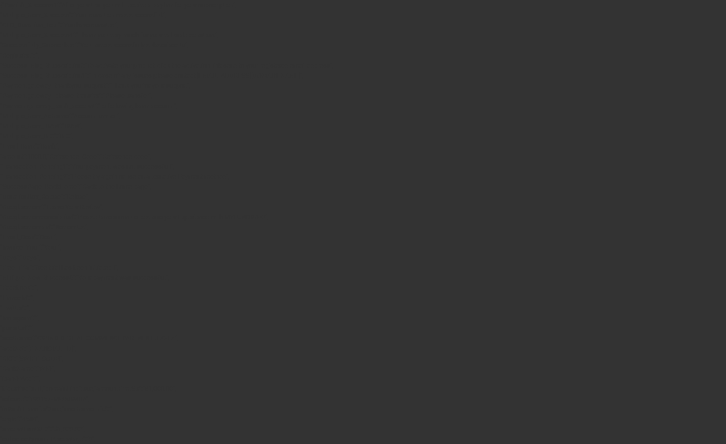
drag, startPoint x: 457, startPoint y: 200, endPoint x: 309, endPoint y: 202, distance: 147.5
